Goal: Transaction & Acquisition: Purchase product/service

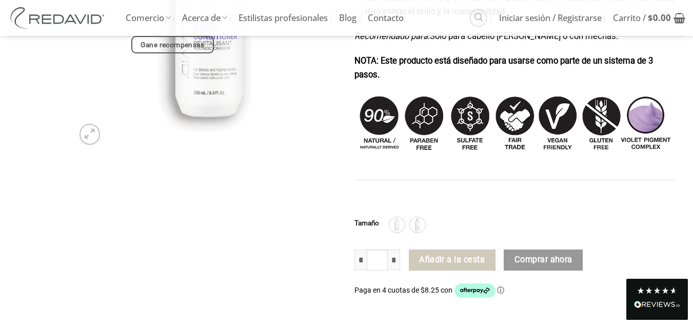
scroll to position [308, 0]
click at [395, 260] on input "*" at bounding box center [394, 259] width 12 height 21
type input "*"
click at [395, 260] on input "*" at bounding box center [394, 259] width 12 height 21
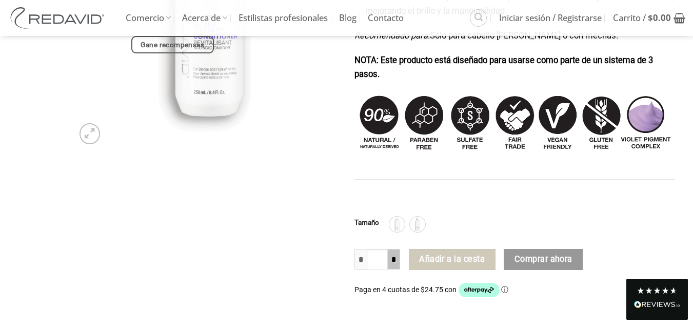
click at [395, 260] on input "*" at bounding box center [394, 259] width 12 height 21
click at [385, 258] on input "*" at bounding box center [378, 260] width 22 height 22
click at [391, 259] on input "*" at bounding box center [394, 259] width 12 height 21
click at [392, 259] on input "*" at bounding box center [394, 259] width 12 height 21
click at [527, 264] on font "Comprar ahora" at bounding box center [544, 259] width 58 height 10
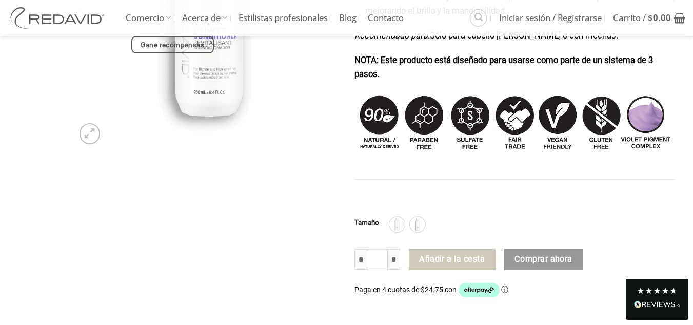
scroll to position [257, 0]
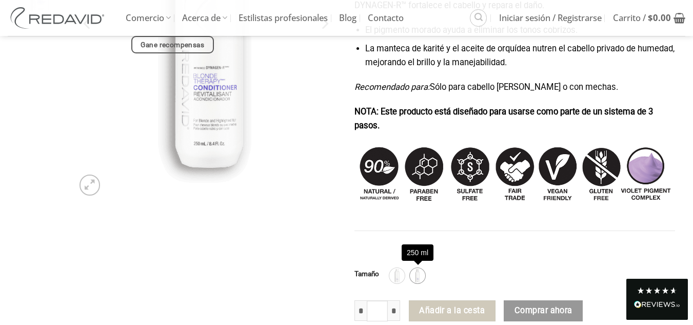
click at [414, 277] on img at bounding box center [417, 275] width 13 height 13
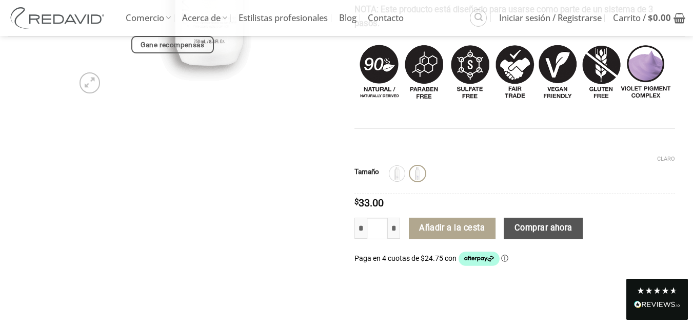
scroll to position [359, 0]
click at [395, 228] on input "*" at bounding box center [394, 227] width 12 height 21
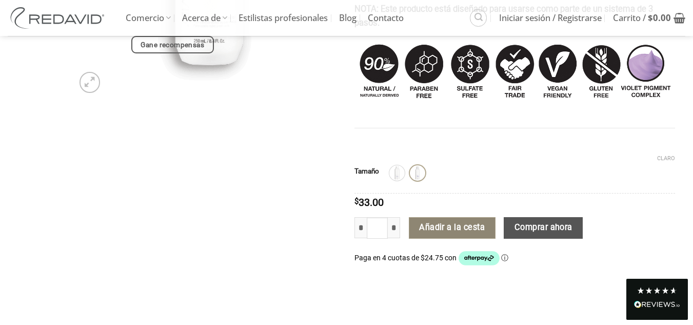
click at [449, 231] on font "Añadir a la cesta" at bounding box center [452, 228] width 66 height 10
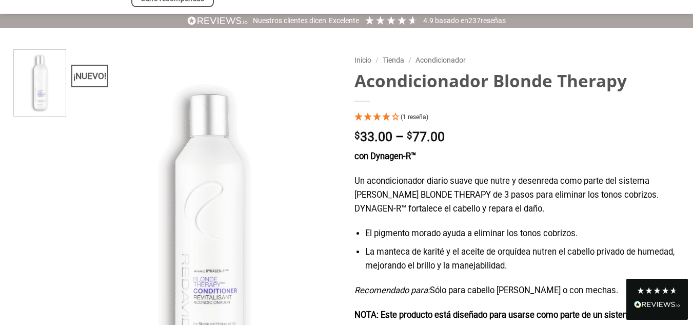
scroll to position [0, 0]
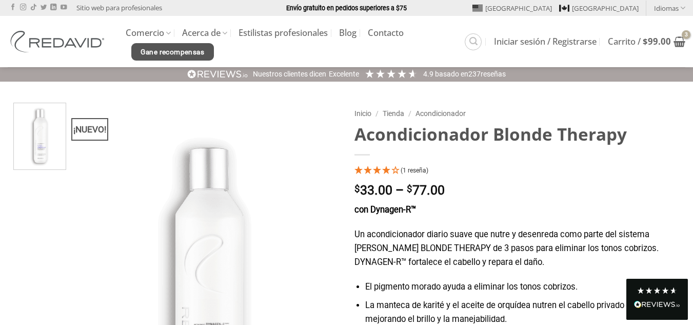
click at [173, 49] on font "Gane recompensas" at bounding box center [173, 52] width 64 height 8
click at [470, 45] on icon "Buscar" at bounding box center [474, 41] width 8 height 10
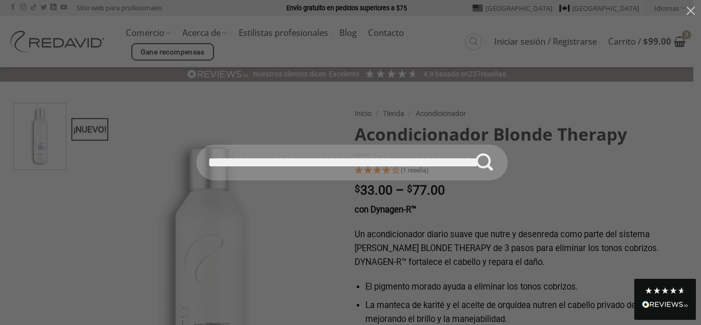
scroll to position [0, 24]
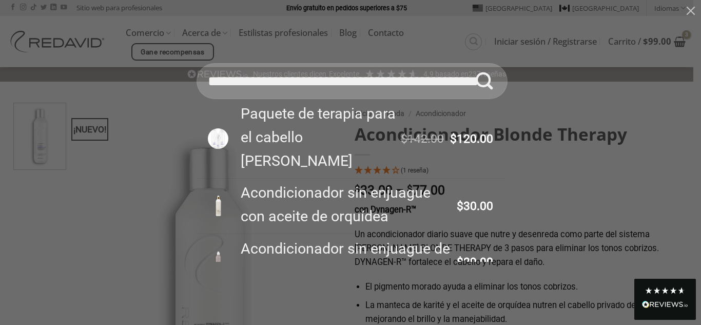
type input "**********"
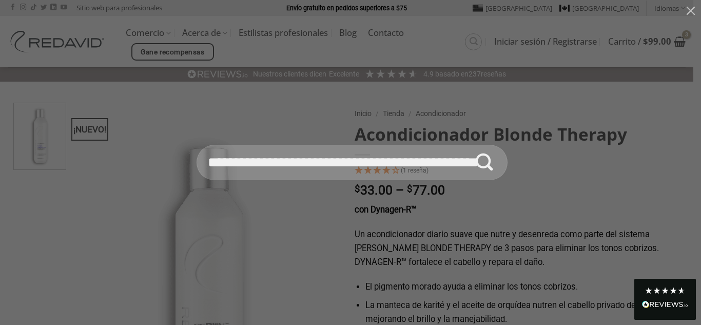
click at [499, 117] on div "**********" at bounding box center [350, 162] width 701 height 325
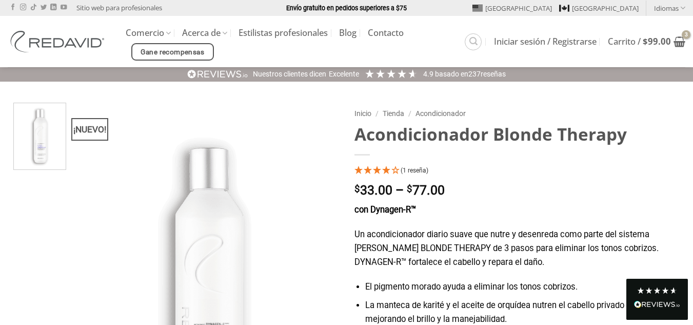
click at [400, 48] on ul "Comercio La colección Orchid Oil® Terapia rubia® La colección principal Promoci…" at bounding box center [295, 41] width 339 height 37
click at [467, 48] on link "Buscar" at bounding box center [473, 41] width 17 height 17
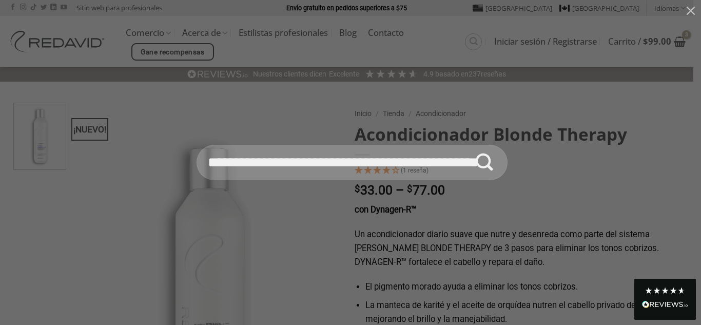
click at [497, 119] on div "**********" at bounding box center [350, 162] width 701 height 325
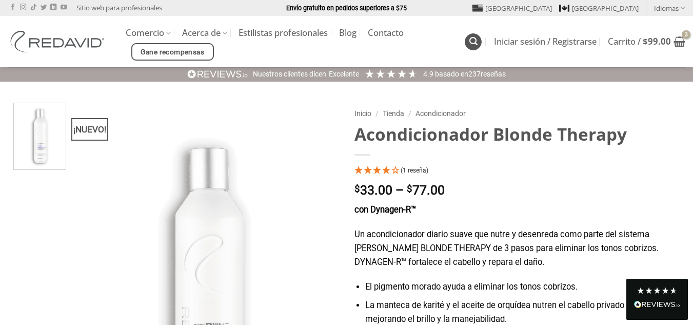
click at [474, 41] on icon "Buscar" at bounding box center [474, 41] width 8 height 10
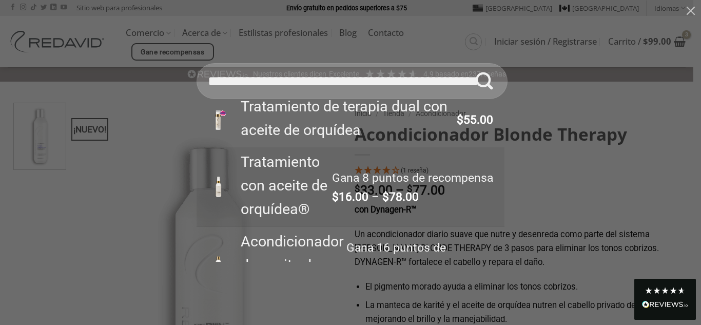
click at [299, 200] on font "Tratamiento con aceite de orquídea®" at bounding box center [284, 185] width 87 height 65
type input "**********"
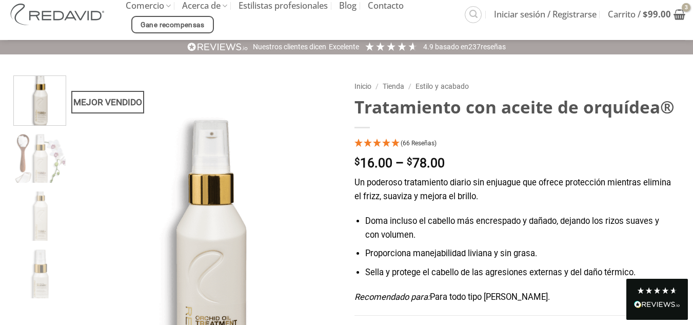
scroll to position [103, 0]
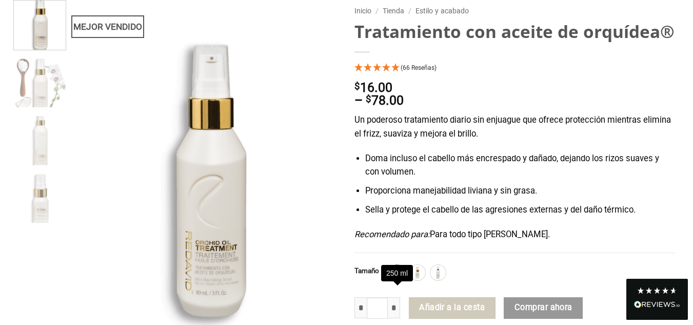
click at [399, 279] on img at bounding box center [397, 272] width 13 height 13
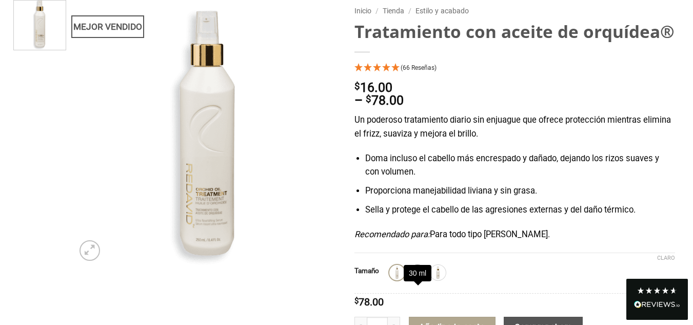
click at [417, 279] on img at bounding box center [417, 272] width 13 height 13
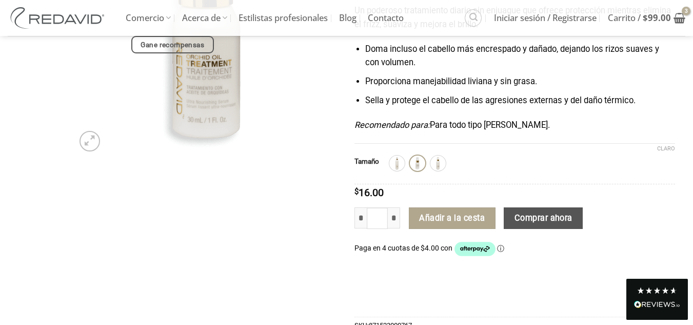
scroll to position [257, 0]
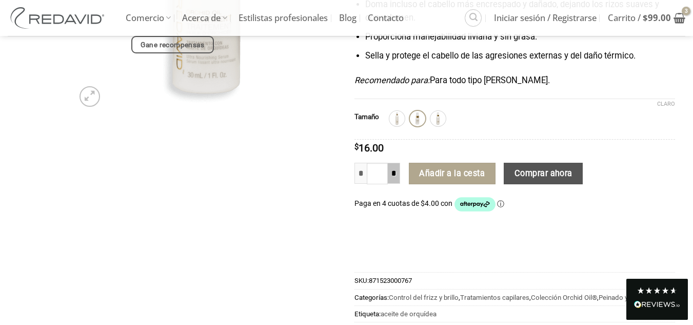
click at [396, 184] on input "*" at bounding box center [394, 173] width 12 height 21
type input "*"
click at [396, 184] on input "*" at bounding box center [394, 173] width 12 height 21
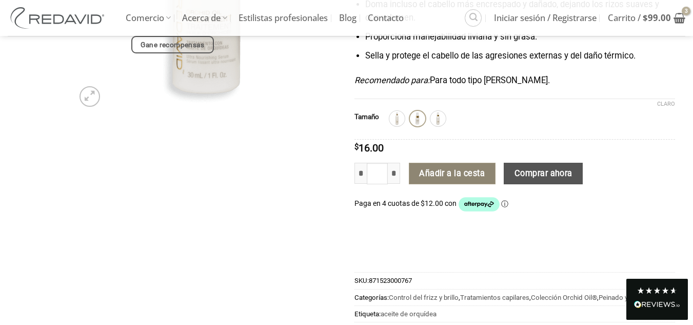
click at [435, 178] on font "Añadir a la cesta" at bounding box center [452, 173] width 66 height 10
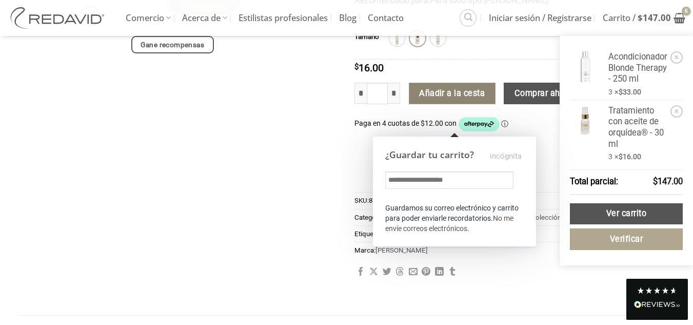
scroll to position [348, 0]
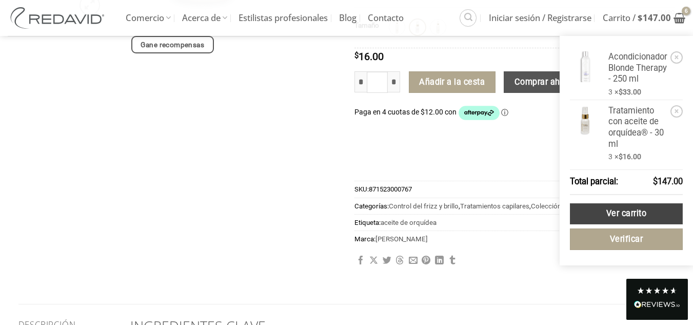
click at [615, 211] on font "Ver carrito" at bounding box center [627, 214] width 40 height 10
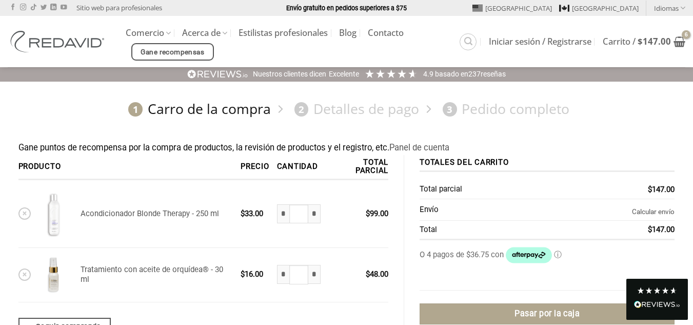
scroll to position [51, 0]
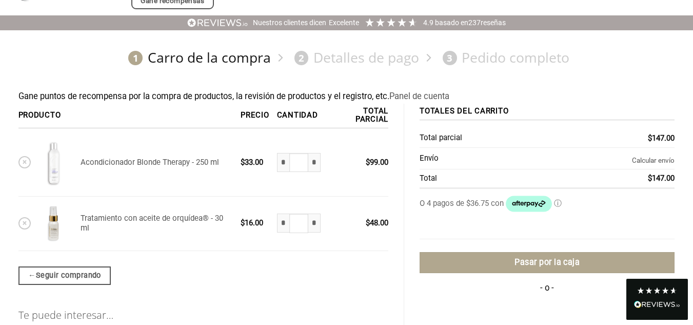
type input "**********"
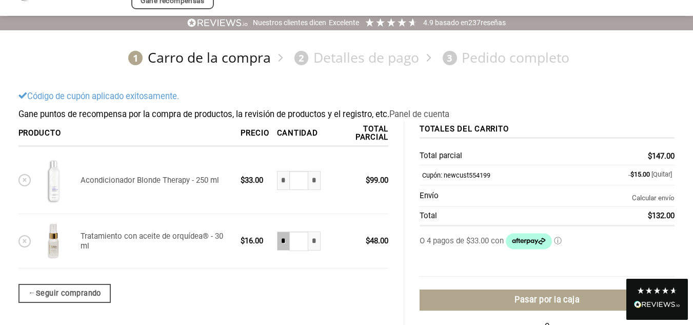
click at [282, 247] on input "*" at bounding box center [283, 240] width 12 height 19
type input "*"
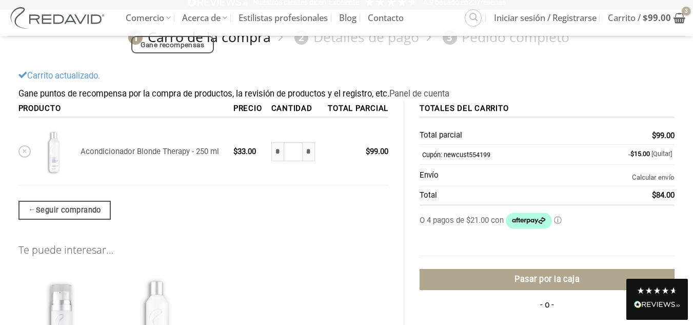
scroll to position [54, 0]
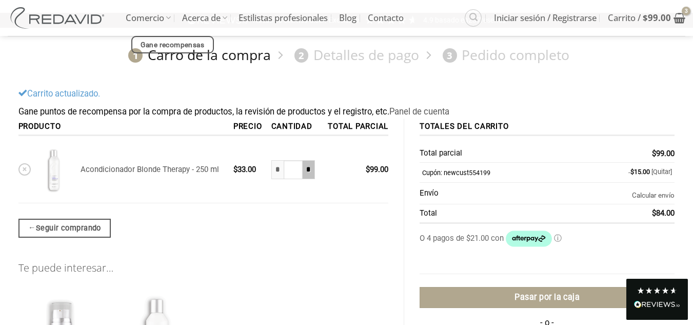
click at [310, 171] on input "*" at bounding box center [309, 169] width 12 height 19
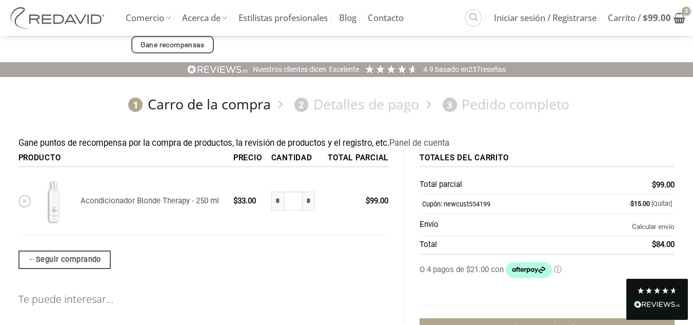
scroll to position [0, 0]
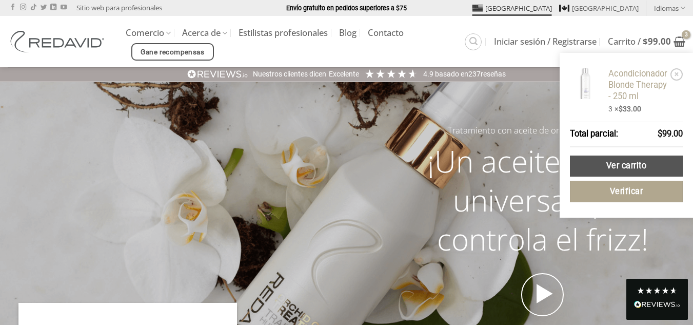
click at [618, 88] on font "Acondicionador Blonde Therapy - 250 ml" at bounding box center [638, 85] width 59 height 32
